Goal: Information Seeking & Learning: Learn about a topic

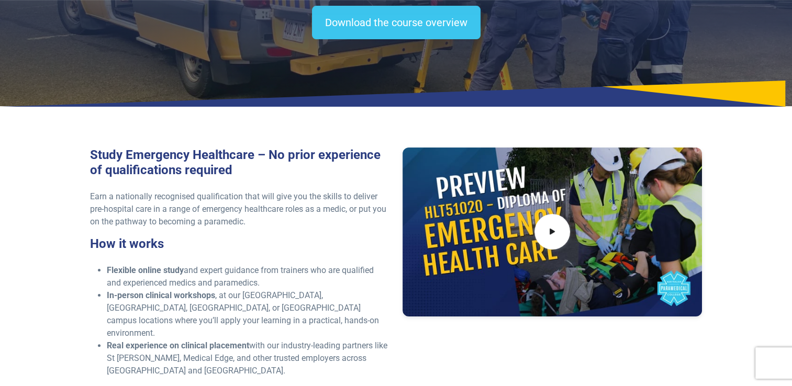
scroll to position [161, 0]
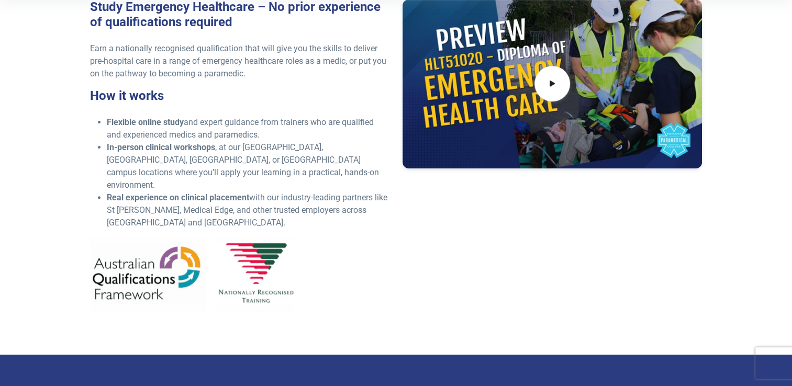
scroll to position [366, 0]
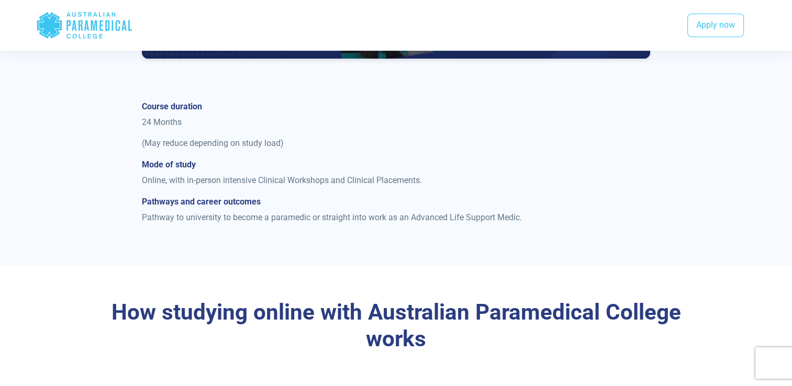
scroll to position [617, 0]
